Goal: Information Seeking & Learning: Learn about a topic

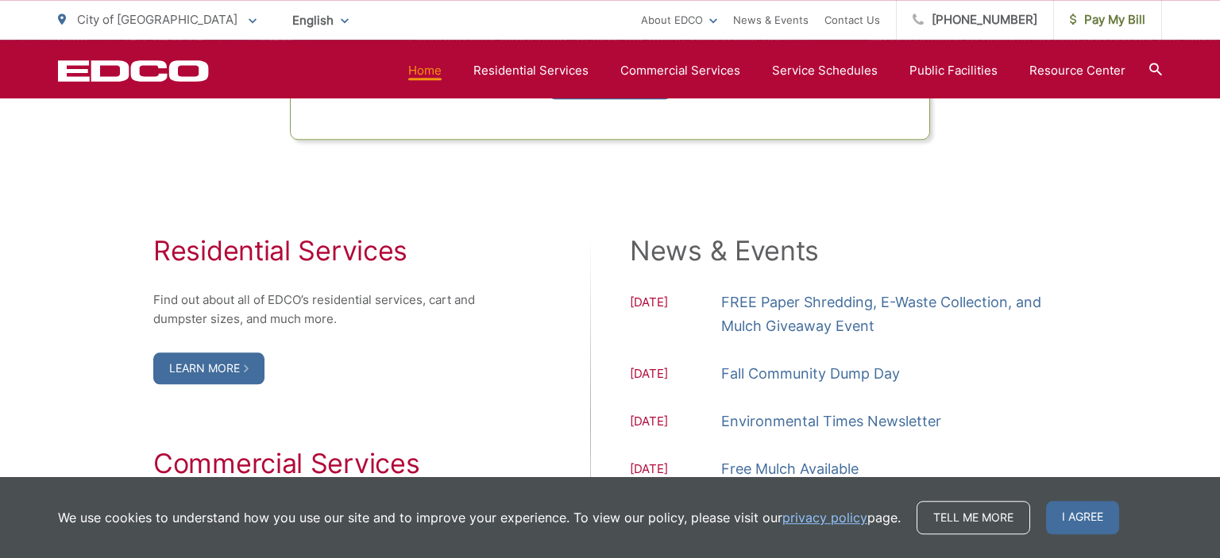
scroll to position [1593, 0]
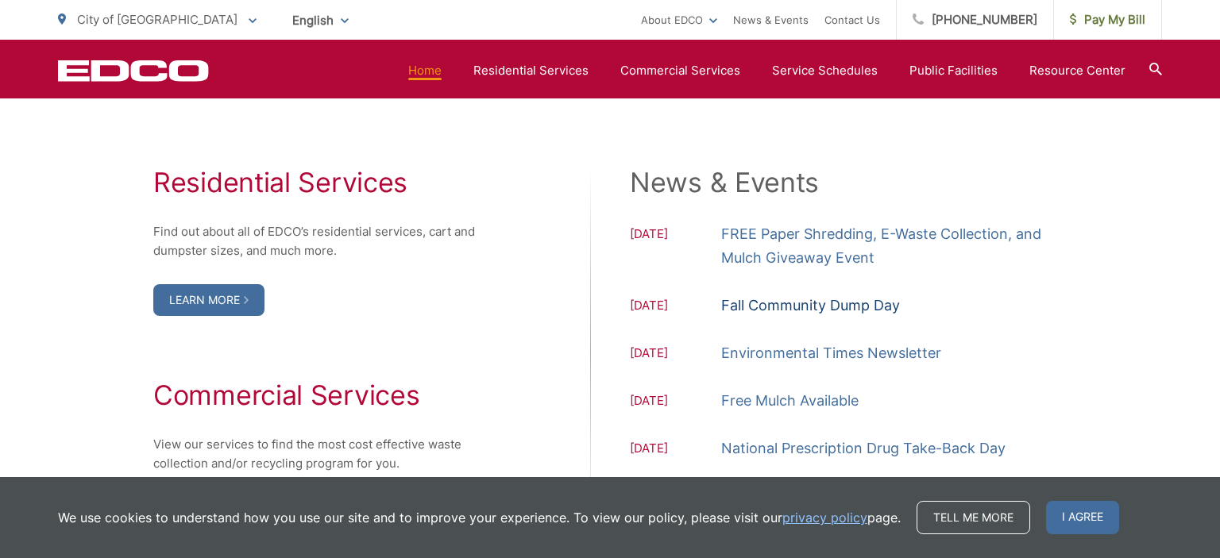
click at [785, 301] on link "Fall Community Dump Day" at bounding box center [810, 306] width 179 height 24
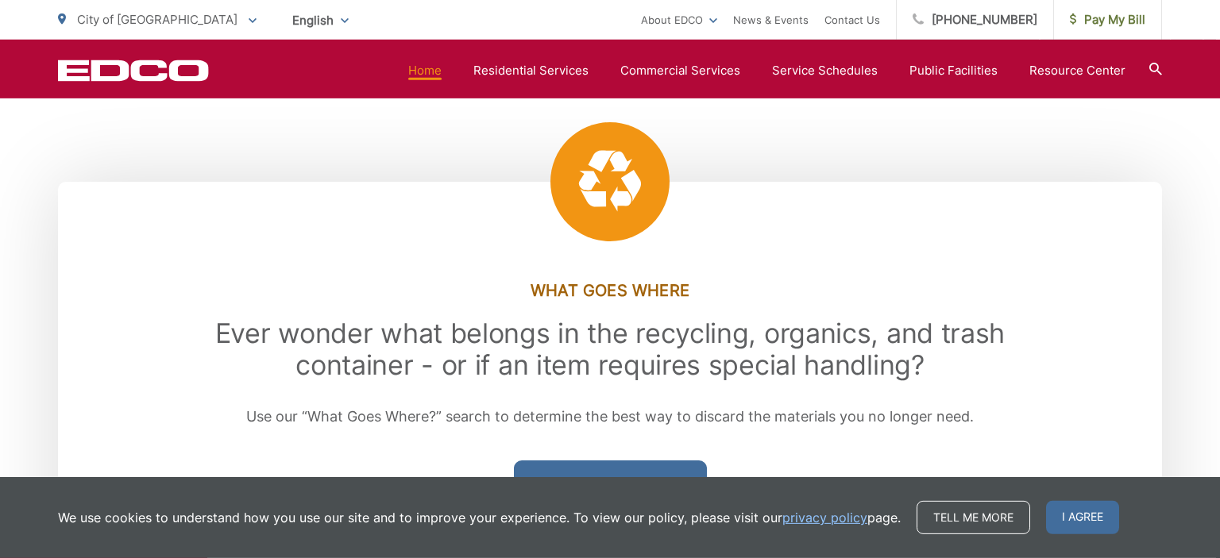
scroll to position [2029, 0]
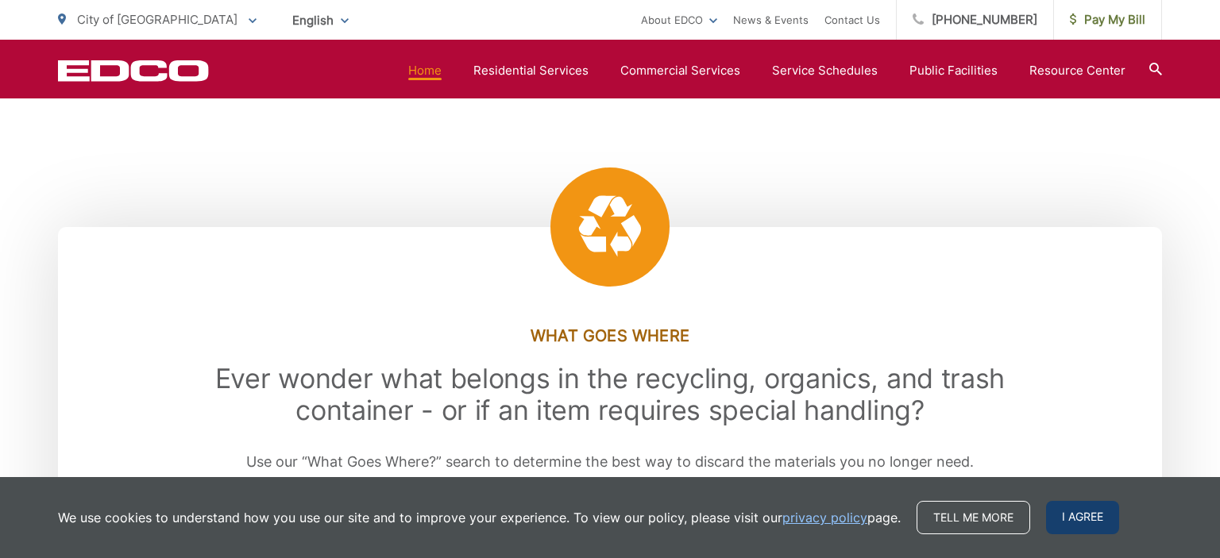
click at [1093, 519] on span "I agree" at bounding box center [1082, 517] width 73 height 33
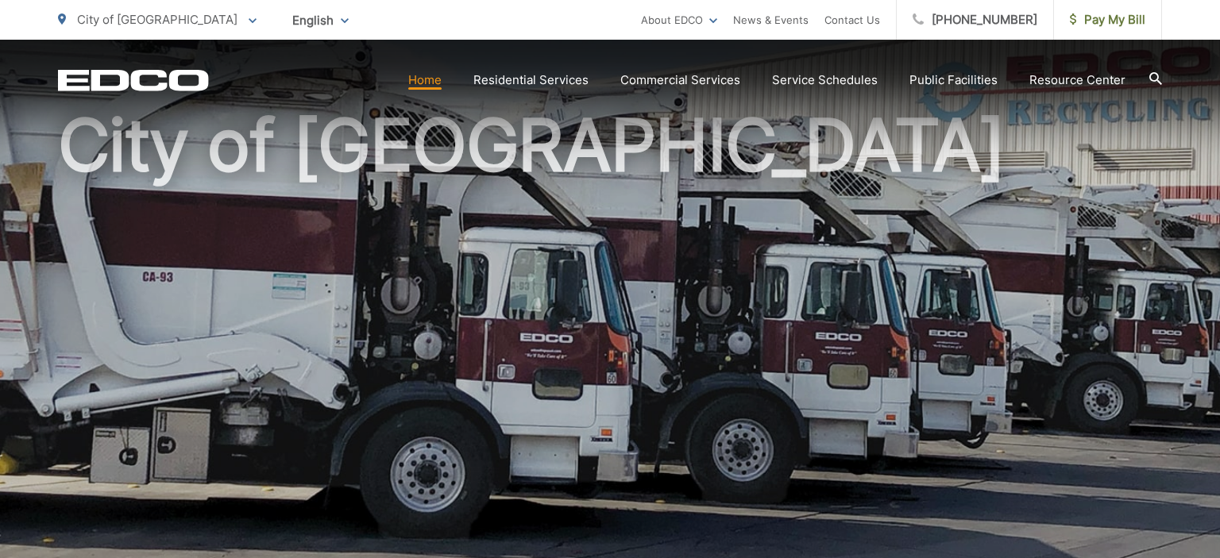
scroll to position [0, 0]
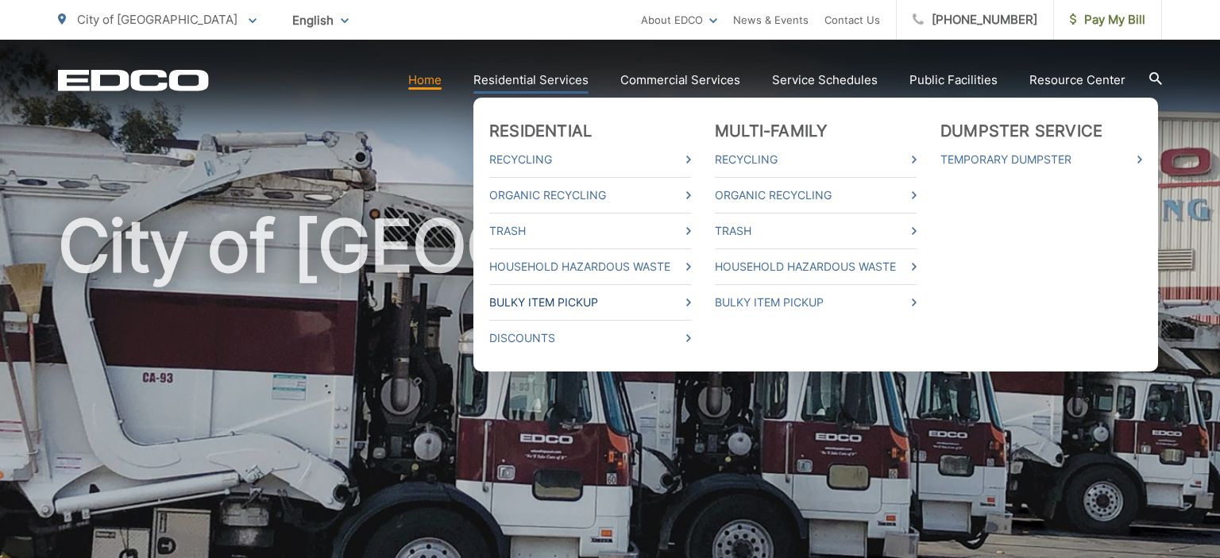
click at [568, 303] on link "Bulky Item Pickup" at bounding box center [590, 302] width 202 height 19
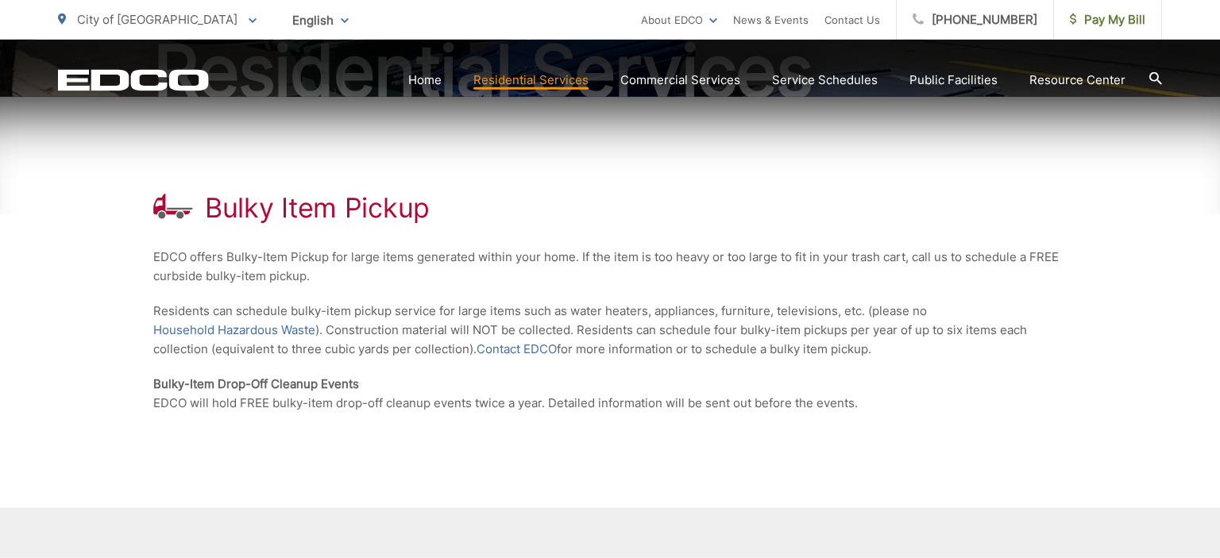
scroll to position [251, 0]
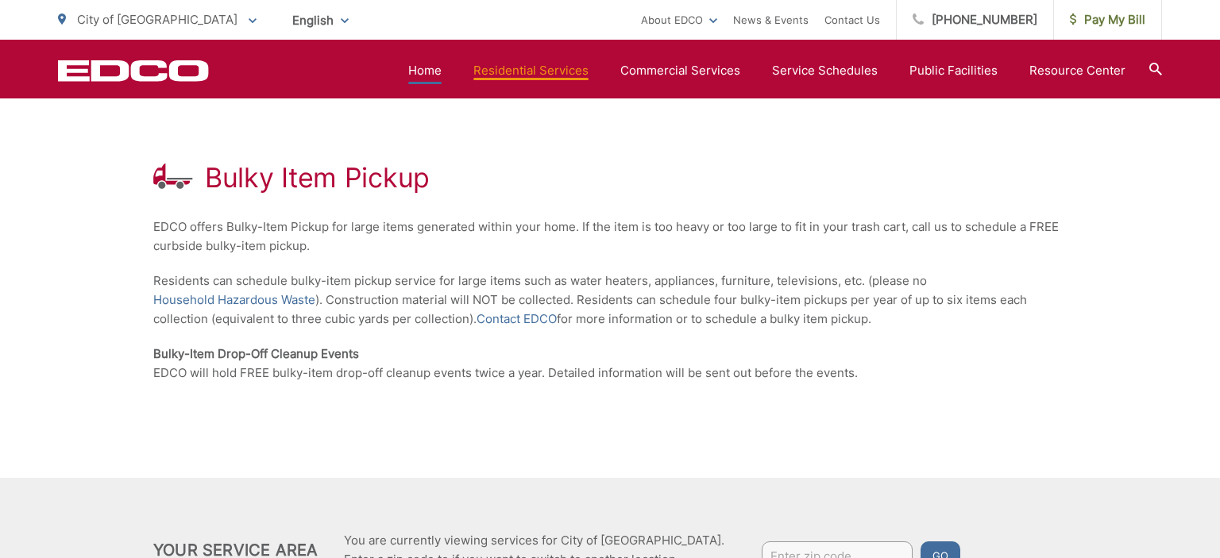
click at [436, 65] on link "Home" at bounding box center [424, 70] width 33 height 19
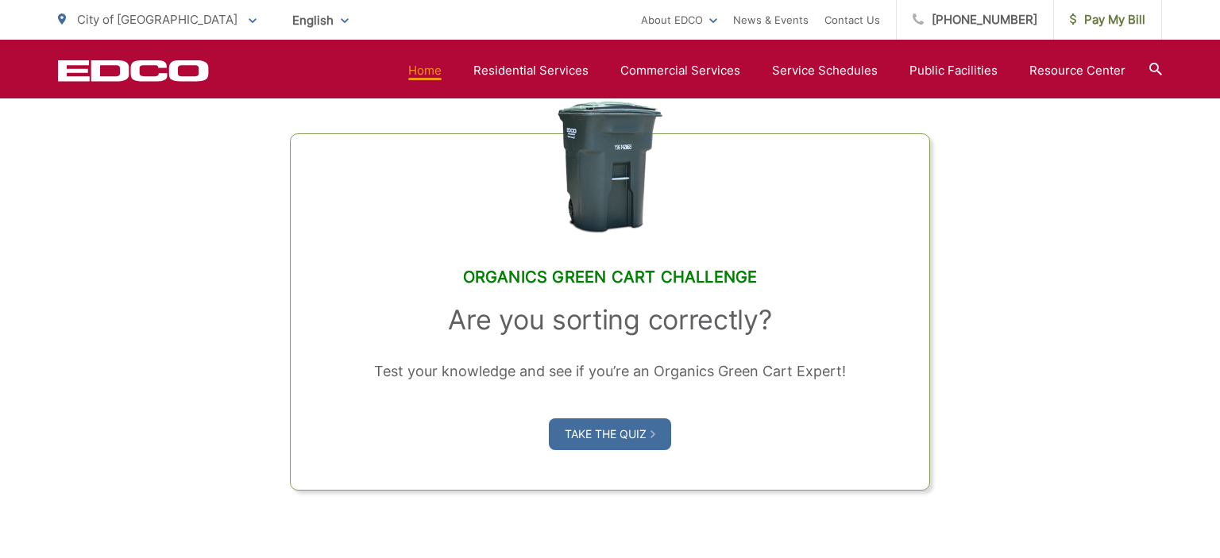
scroll to position [1593, 0]
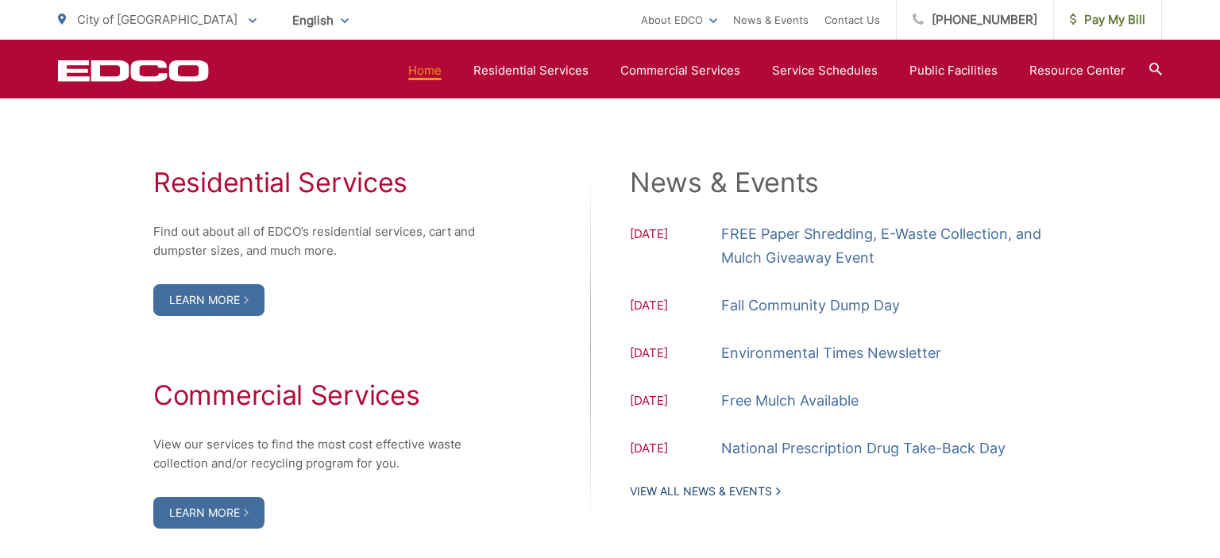
click at [699, 495] on link "View All News & Events" at bounding box center [705, 491] width 151 height 14
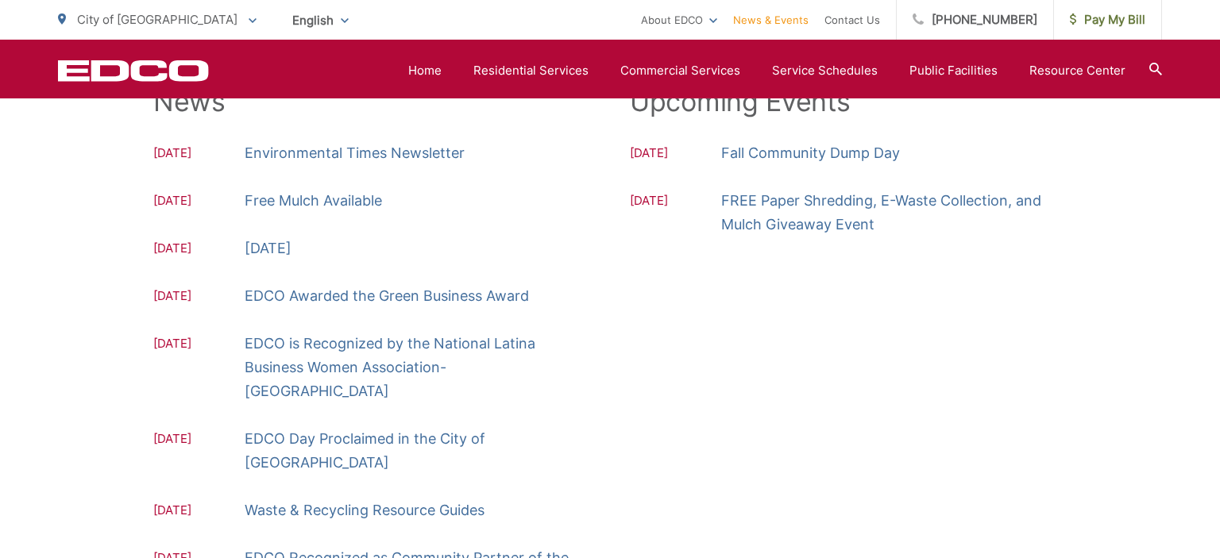
scroll to position [251, 0]
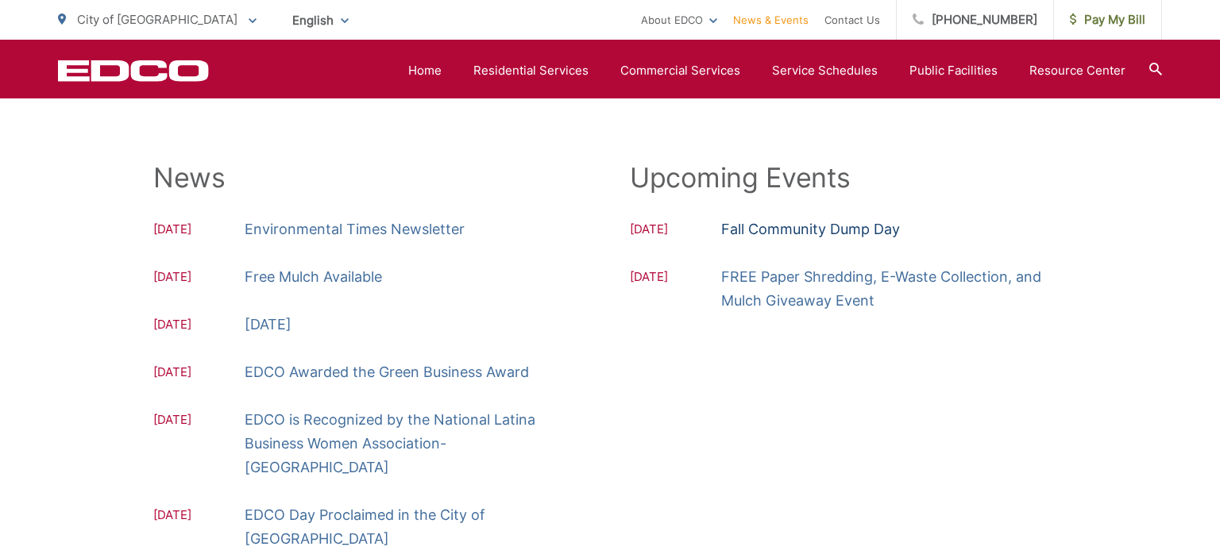
click at [786, 233] on link "Fall Community Dump Day" at bounding box center [810, 230] width 179 height 24
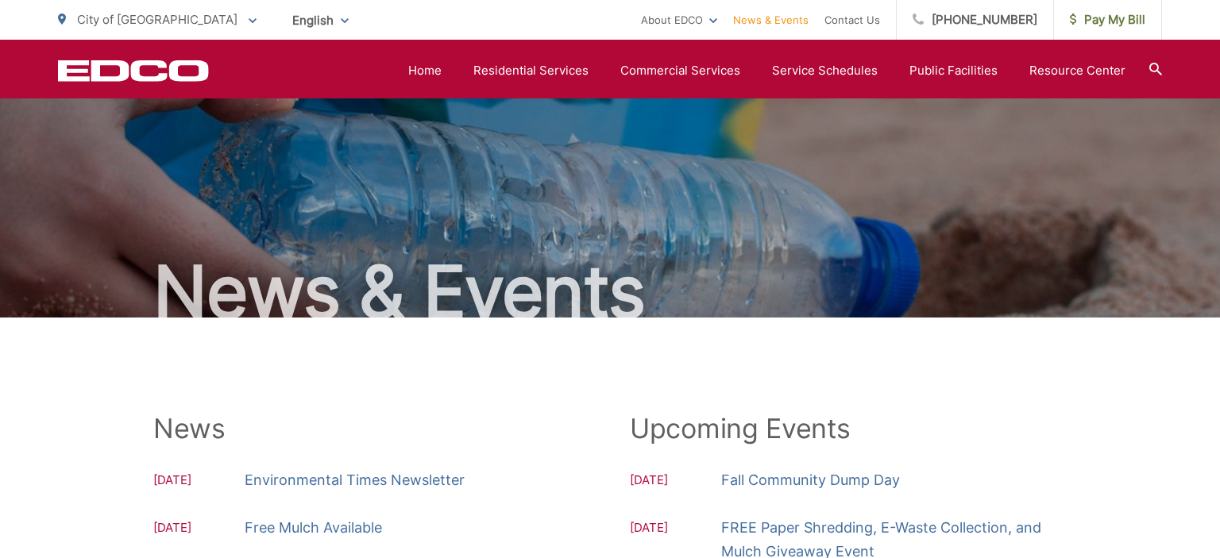
scroll to position [251, 0]
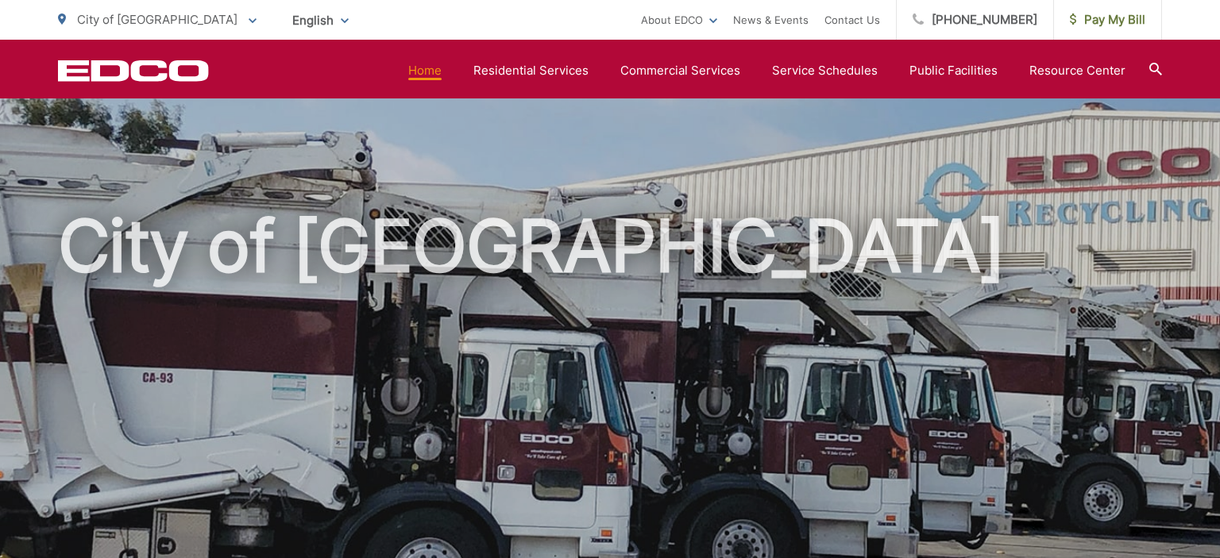
scroll to position [1593, 0]
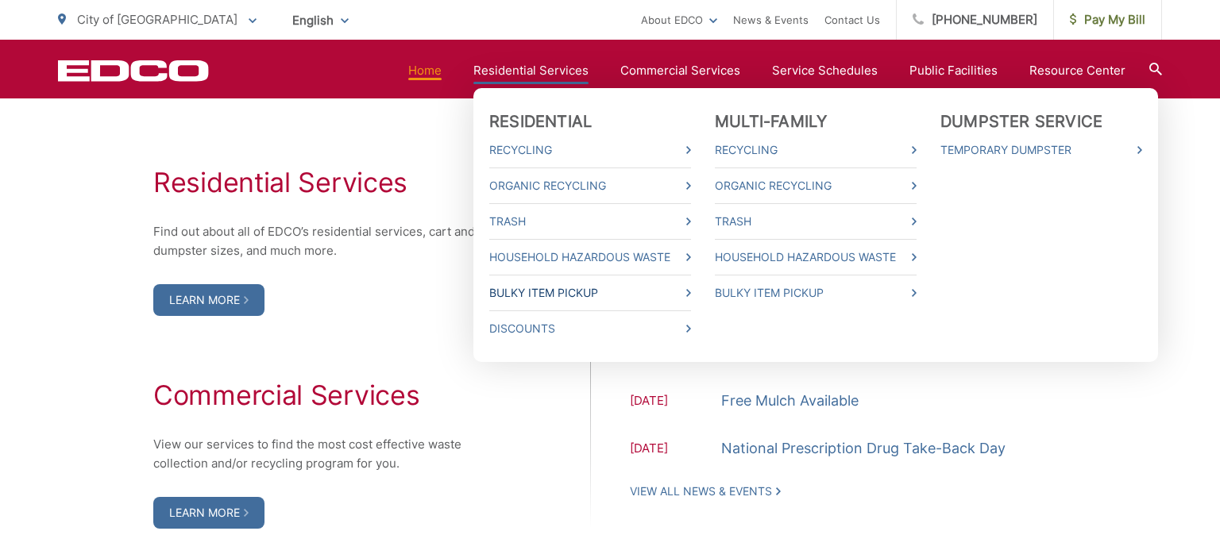
click at [541, 293] on link "Bulky Item Pickup" at bounding box center [590, 292] width 202 height 19
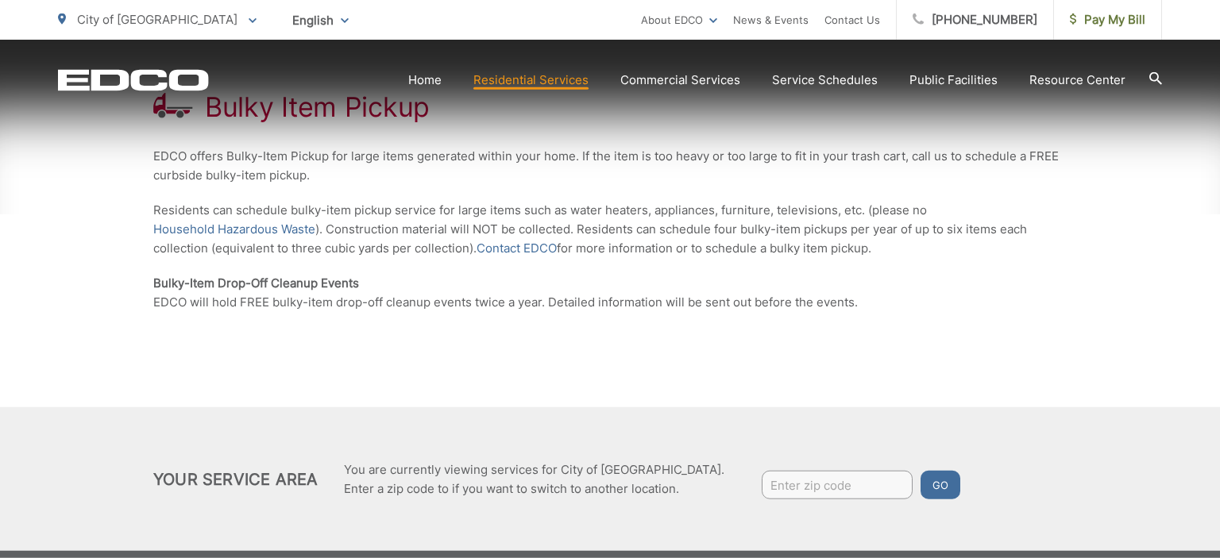
scroll to position [413, 0]
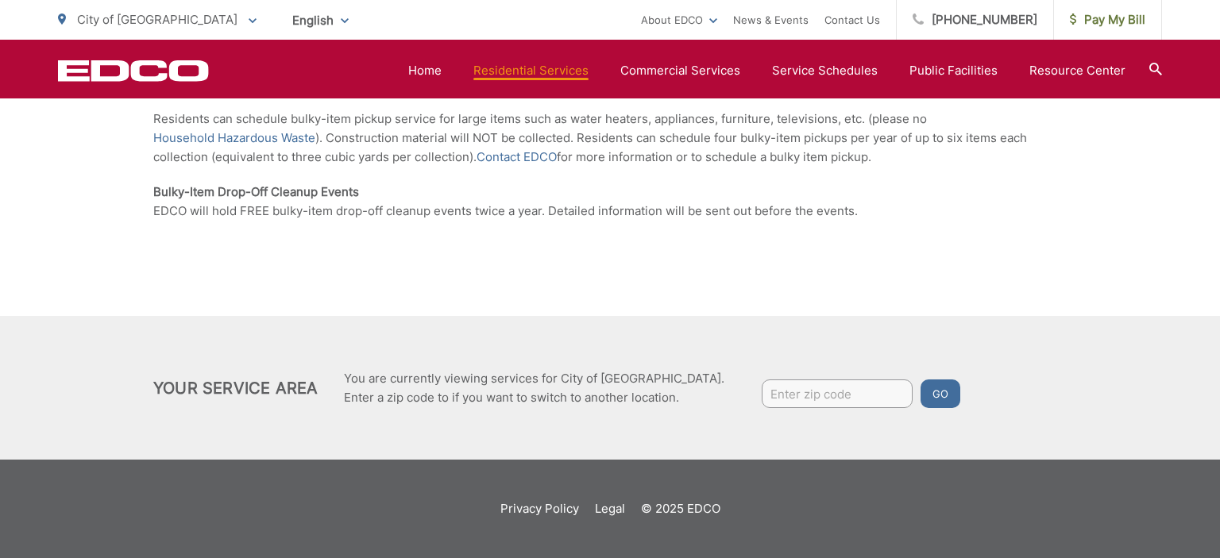
click at [767, 397] on input "Enter zip code" at bounding box center [836, 394] width 151 height 29
type input "92020"
click at [920, 380] on button "Go" at bounding box center [940, 394] width 40 height 29
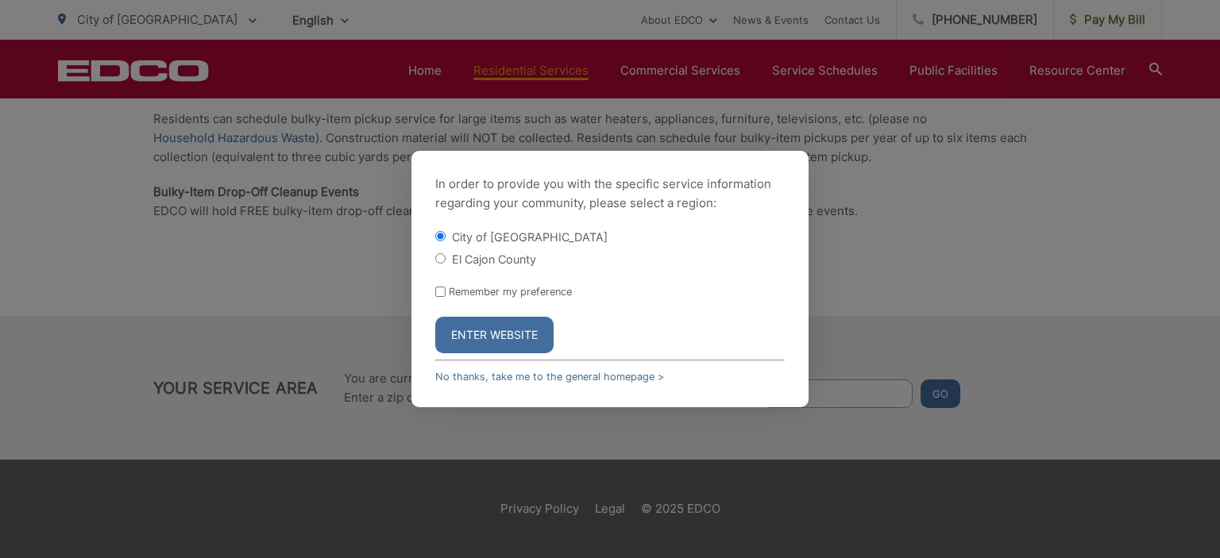
click at [500, 341] on button "Enter Website" at bounding box center [494, 335] width 118 height 37
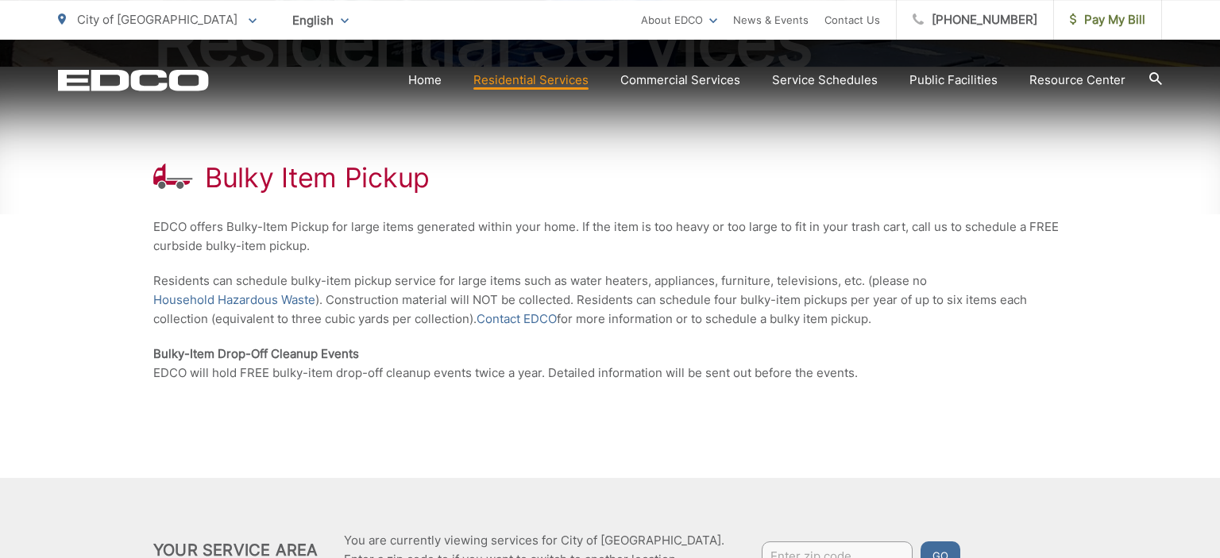
scroll to position [251, 0]
